Goal: Contribute content: Add original content to the website for others to see

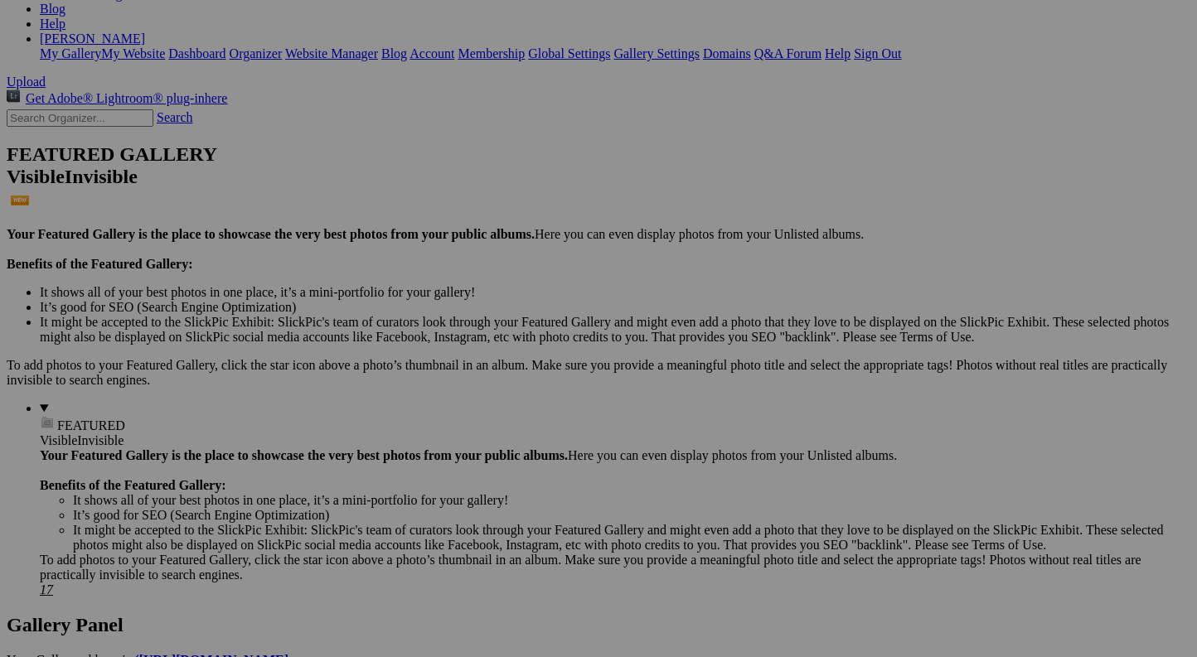
scroll to position [391, 0]
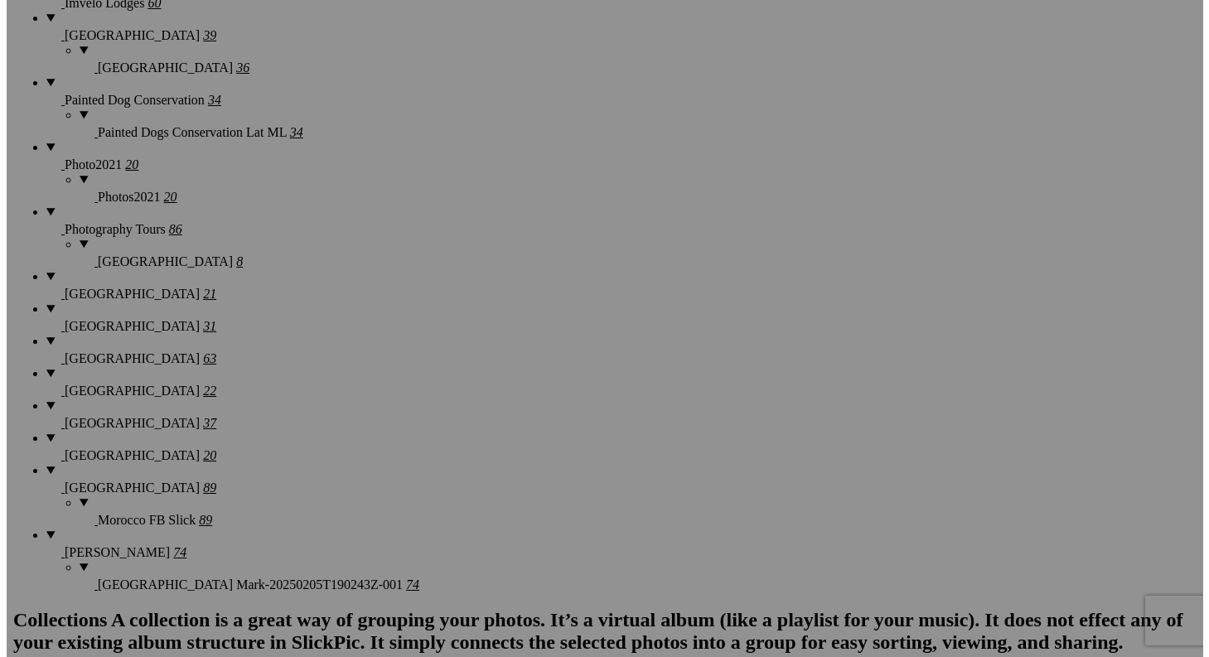
scroll to position [1501, 0]
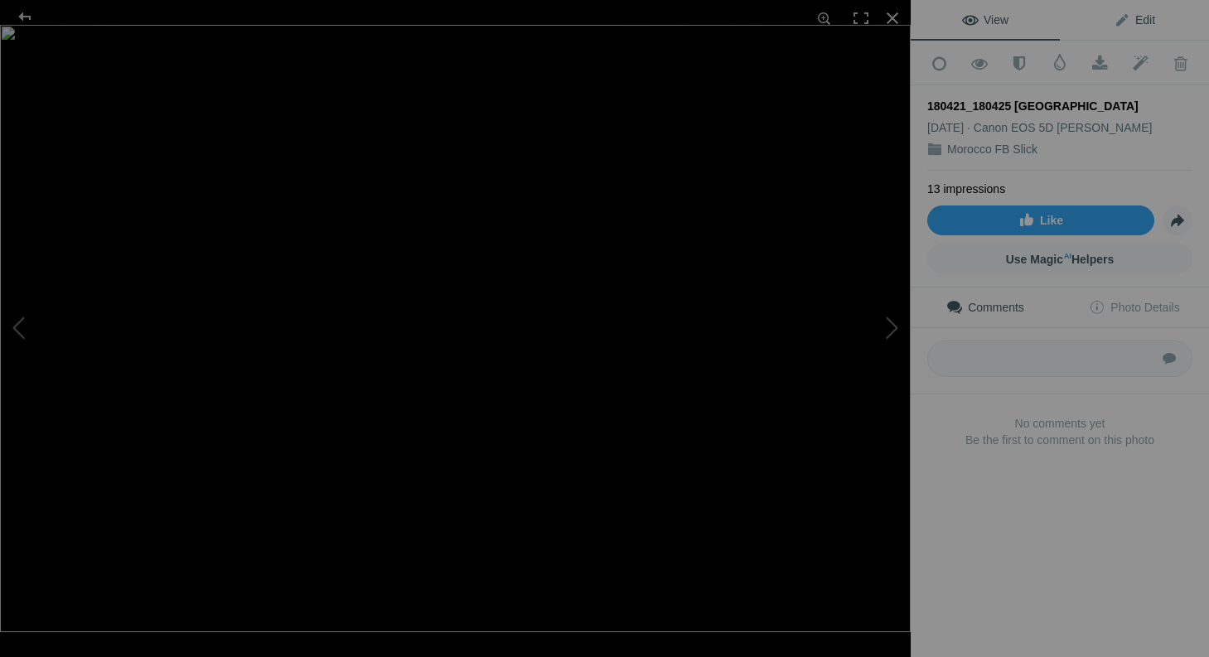
click at [1132, 17] on span "Edit" at bounding box center [1134, 19] width 41 height 13
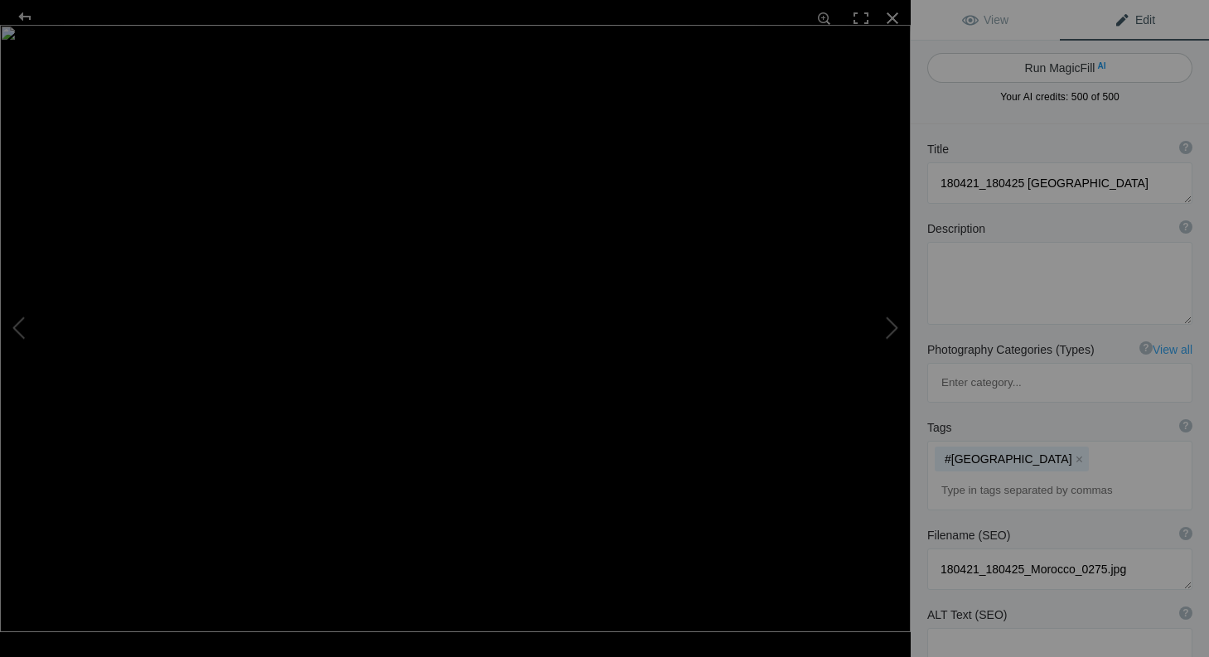
click at [1067, 68] on button "Run MagicFill AI" at bounding box center [1059, 68] width 265 height 30
type textarea "Vibrant Moroccan Garden with Fountain and Cacti"
type textarea "Discover the serene beauty of a Moroccan garden featuring a stunning blue fount…"
type textarea "vibrant-moroccan-garden-fountain-cacti.jpg"
type textarea "A vibrant Moroccan garden featuring a blue fountain surrounded by cacti and lus…"
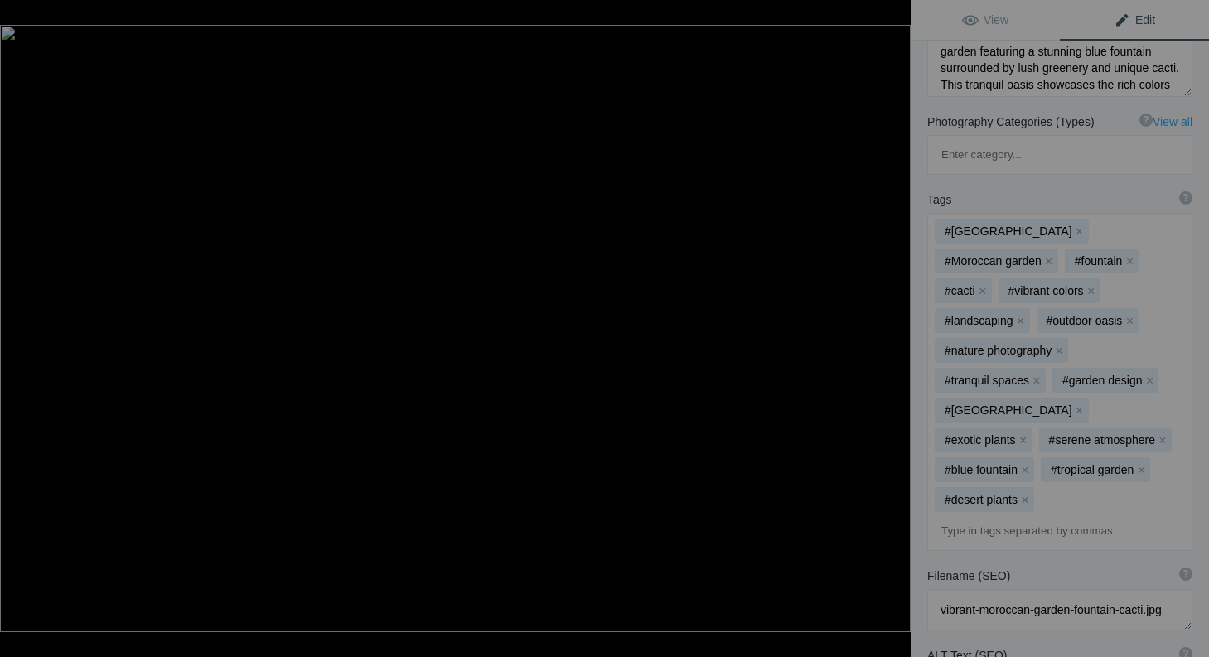
scroll to position [298, 0]
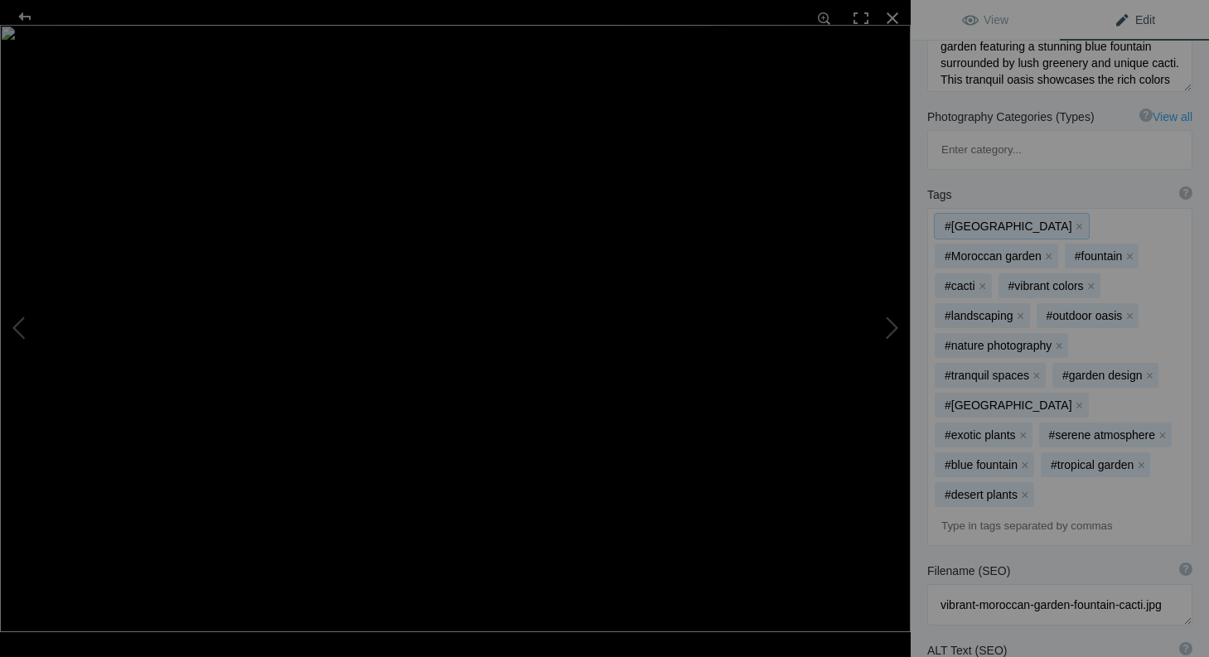
drag, startPoint x: 1175, startPoint y: 346, endPoint x: 1203, endPoint y: 382, distance: 45.4
click at [1196, 382] on div "View Edit Refine MagicFill AI Your AI credits: 499 of 500 You have used all you…" at bounding box center [1060, 328] width 298 height 657
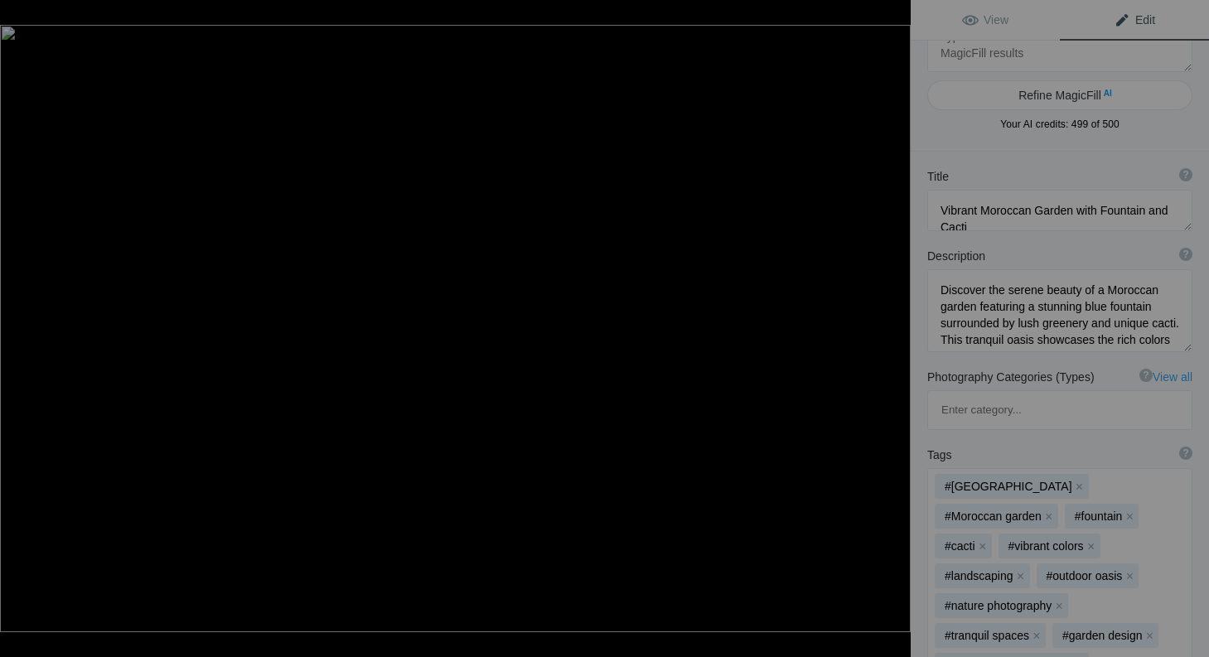
scroll to position [0, 0]
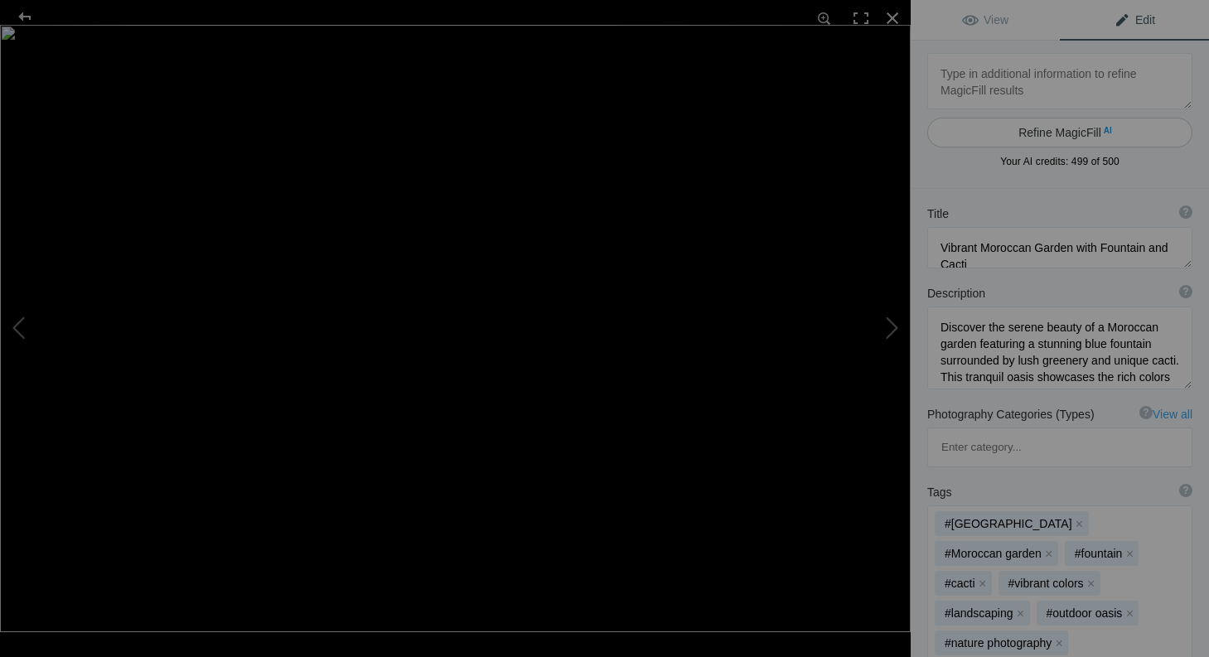
click at [960, 133] on button "Refine MagicFill AI" at bounding box center [1059, 133] width 265 height 30
click at [940, 73] on textarea at bounding box center [1059, 81] width 265 height 56
type textarea "Marrakech, Jacques Majorelle"
click at [1049, 133] on button "Refine MagicFill AI" at bounding box center [1059, 133] width 265 height 30
type textarea "Jacques Majorelle Garden in Marrakech: A Colorful Oasis"
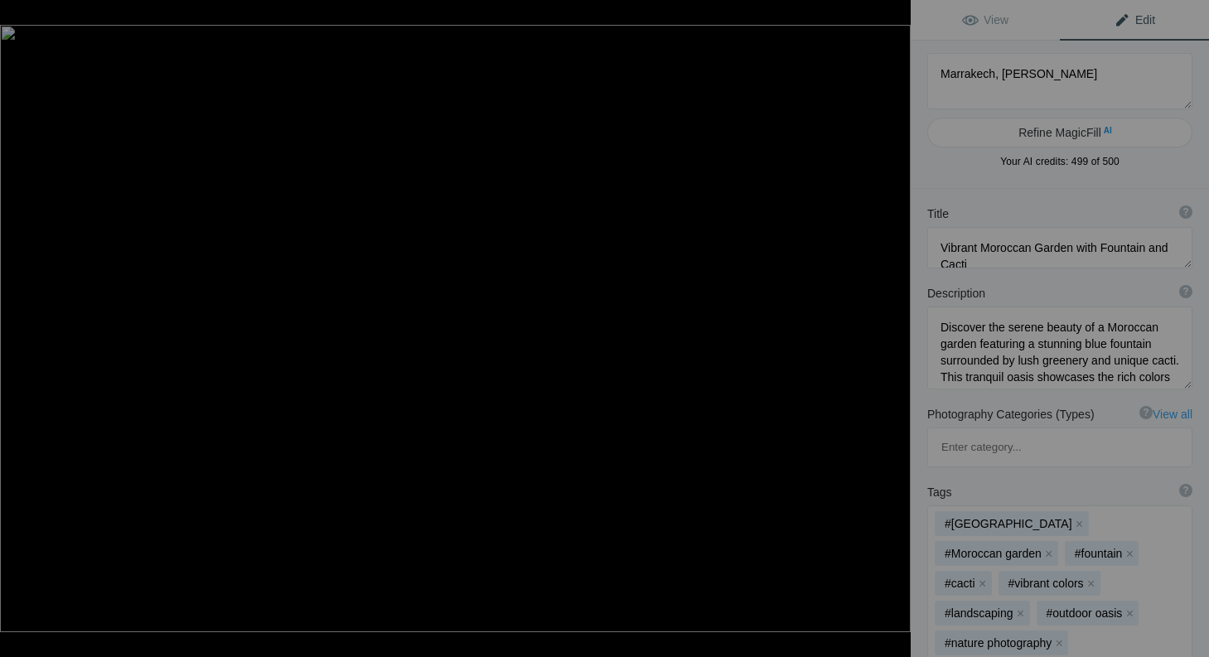
type textarea "Explore the enchanting Jacques Majorelle Garden in Marrakech, a vibrant oasis t…"
type textarea "jacques-majorelle-garden-marrakech.jpg"
type textarea "The Jacques Majorelle Garden in Marrakech, featuring vibrant blue architecture,…"
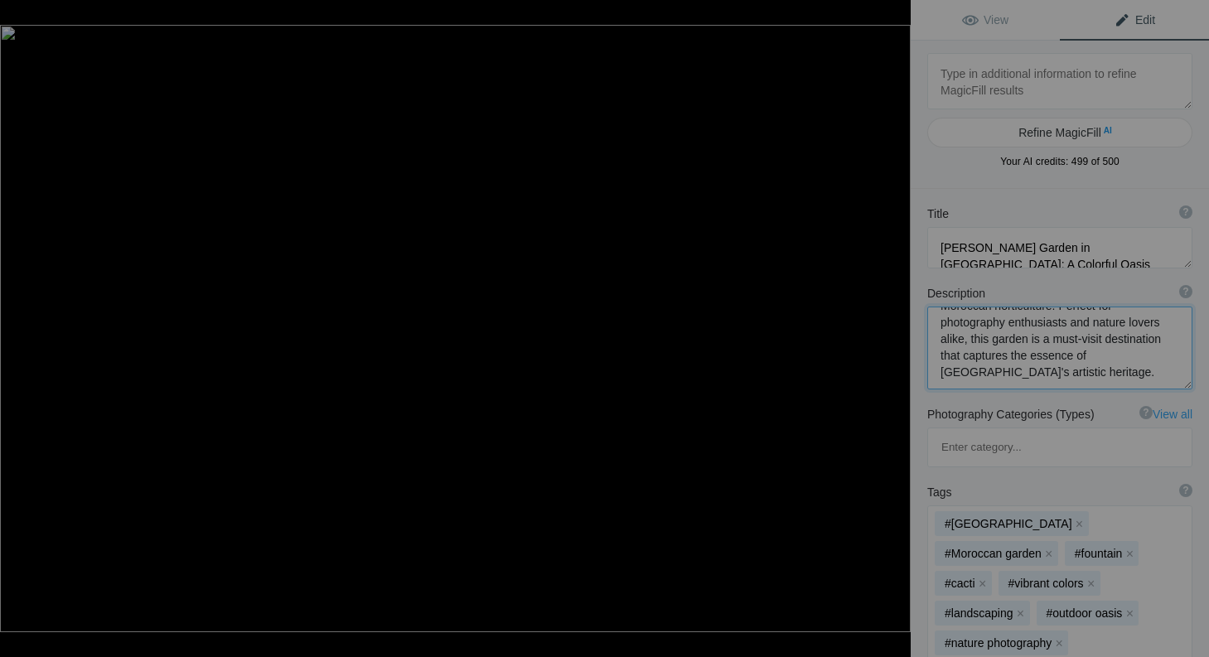
scroll to position [191, 0]
drag, startPoint x: 1175, startPoint y: 357, endPoint x: 1158, endPoint y: 386, distance: 33.8
click at [1158, 386] on div "Description ? By adding more context around images, results can become much mor…" at bounding box center [1060, 337] width 298 height 121
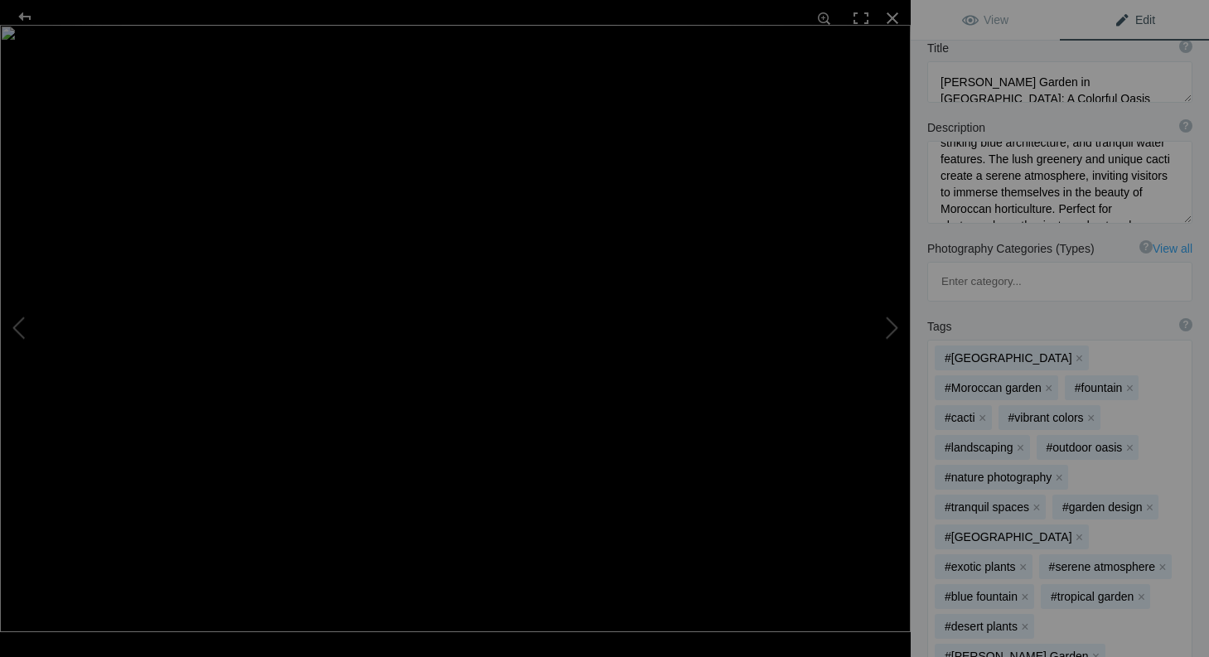
scroll to position [145, 0]
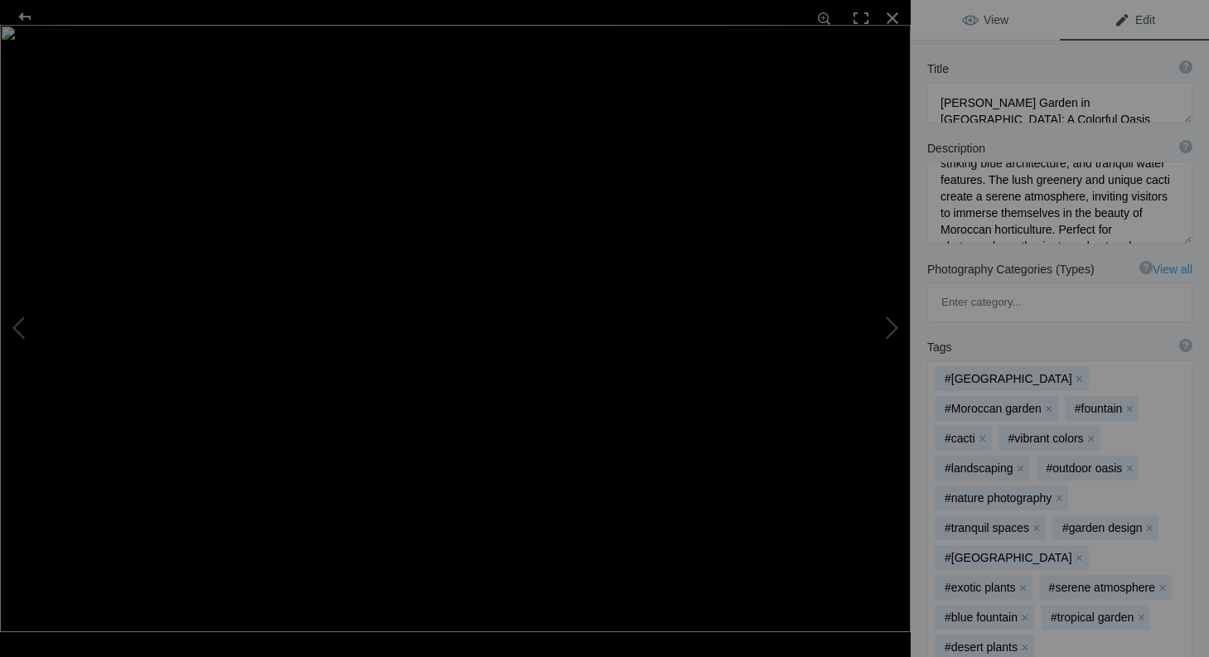
click at [990, 19] on span "View" at bounding box center [985, 19] width 46 height 13
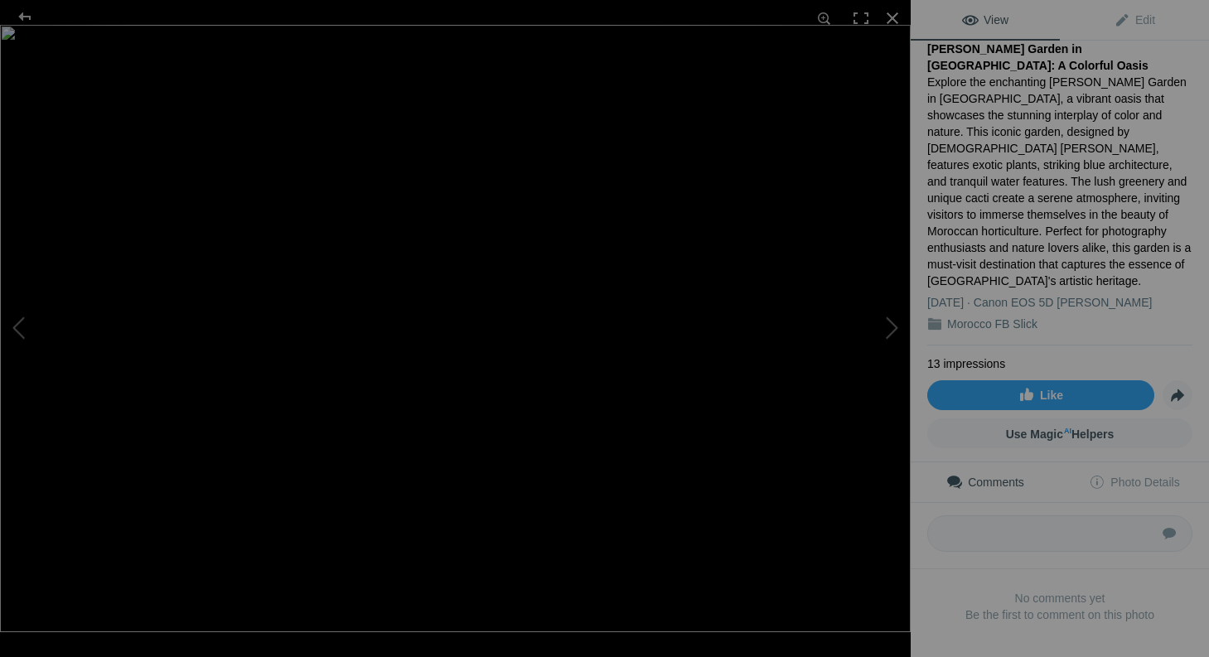
scroll to position [57, 0]
